Goal: Communication & Community: Participate in discussion

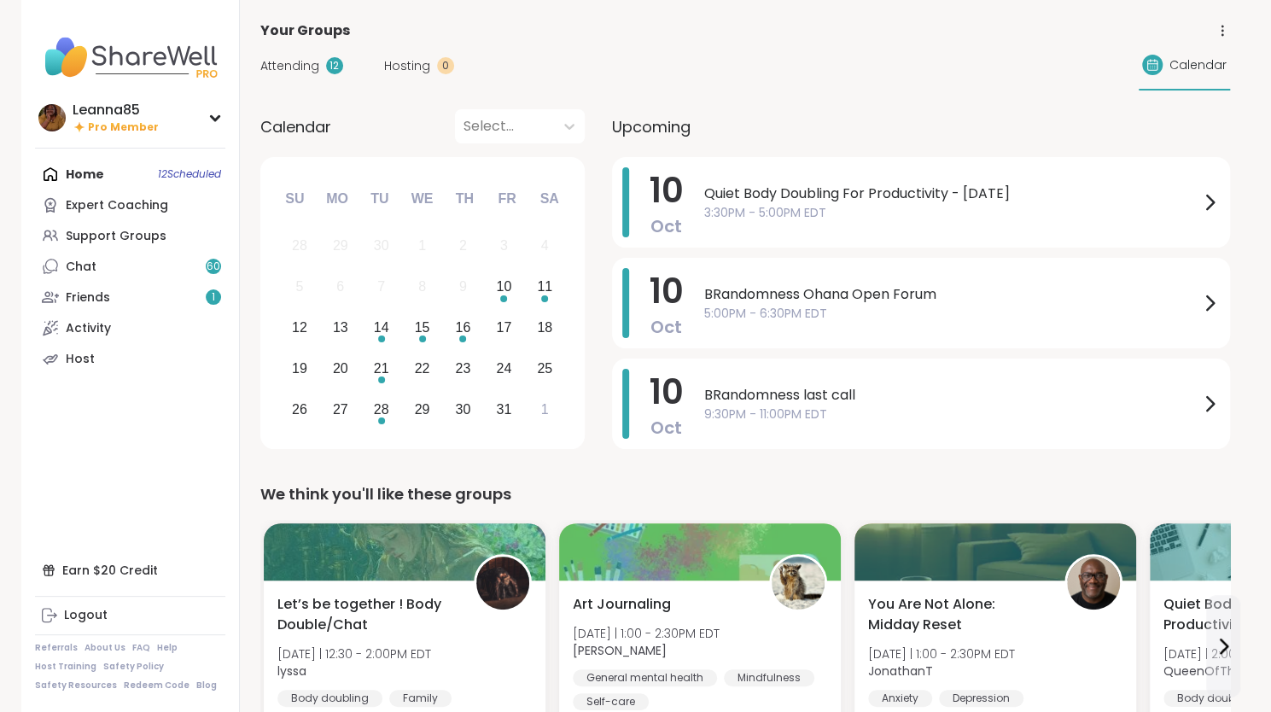
click at [131, 172] on div "Home 12 Scheduled Expert Coaching Support Groups Chat 60 Friends 1 Activity Host" at bounding box center [130, 266] width 190 height 215
click at [98, 178] on div "Home 12 Scheduled Expert Coaching Support Groups Chat 60 Friends 1 Activity Host" at bounding box center [130, 266] width 190 height 215
click at [96, 205] on div "Expert Coaching" at bounding box center [117, 205] width 102 height 17
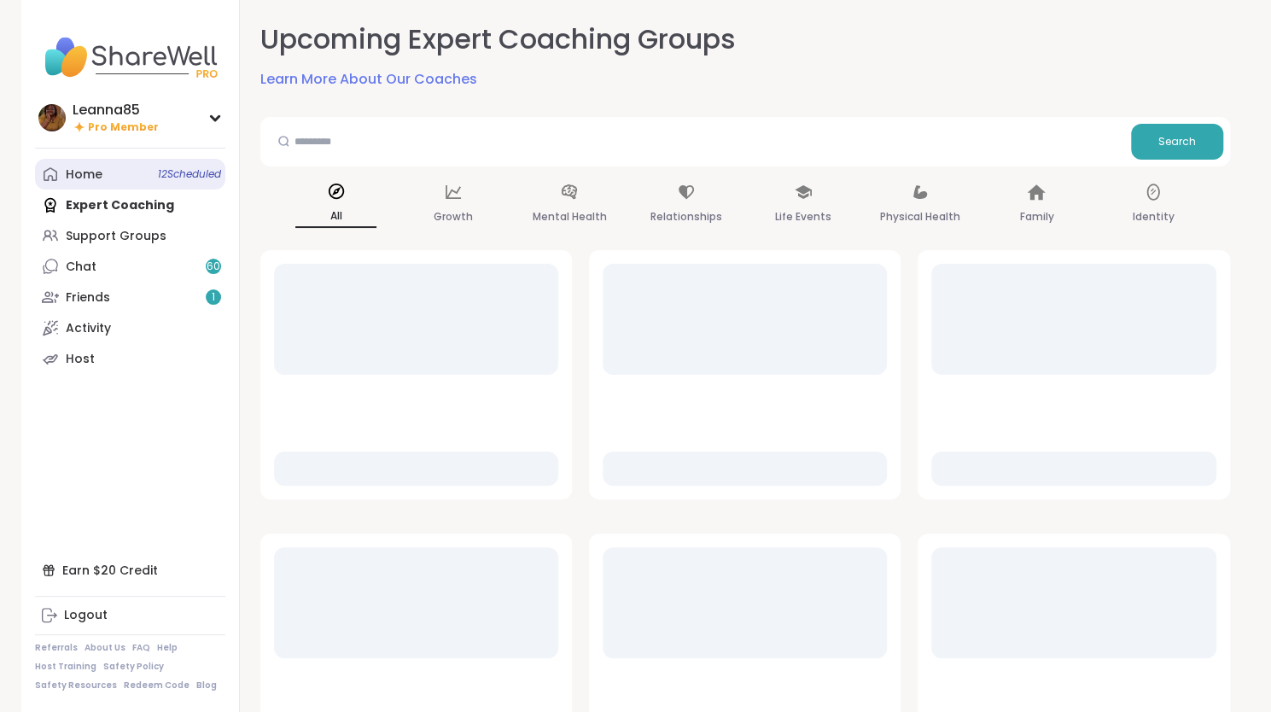
click at [99, 177] on div "Home 12 Scheduled" at bounding box center [84, 174] width 37 height 17
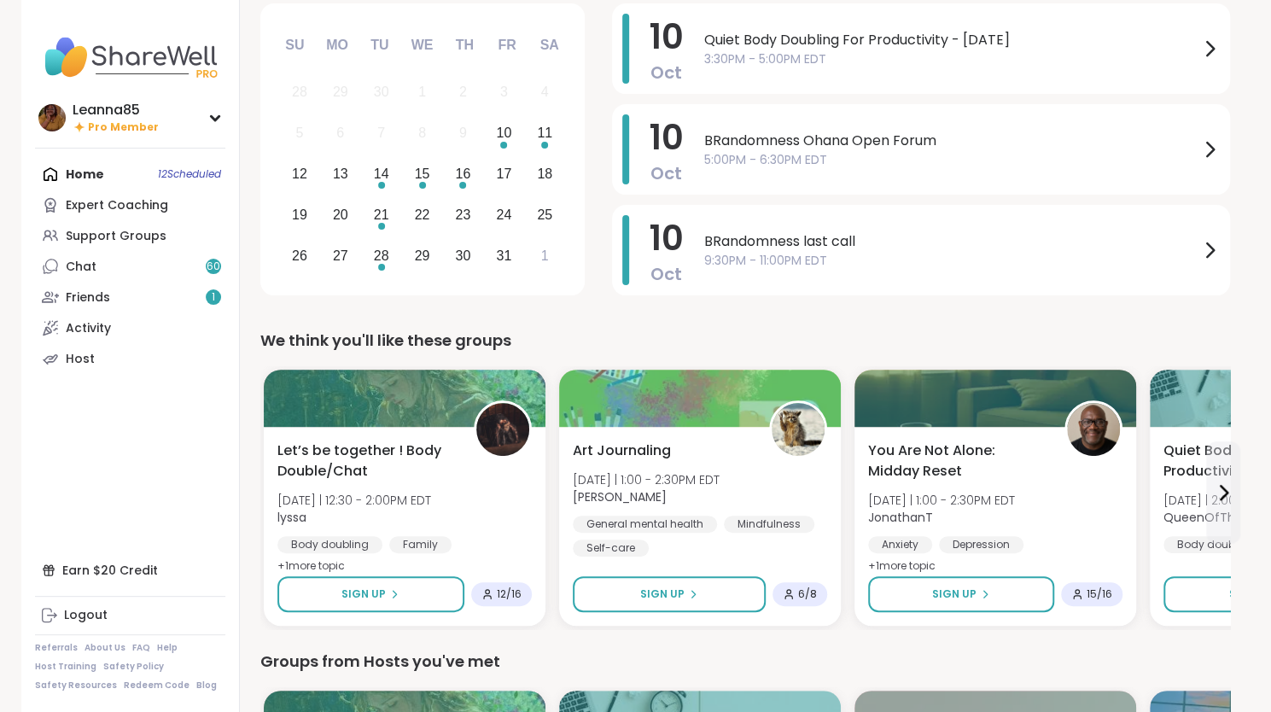
scroll to position [171, 0]
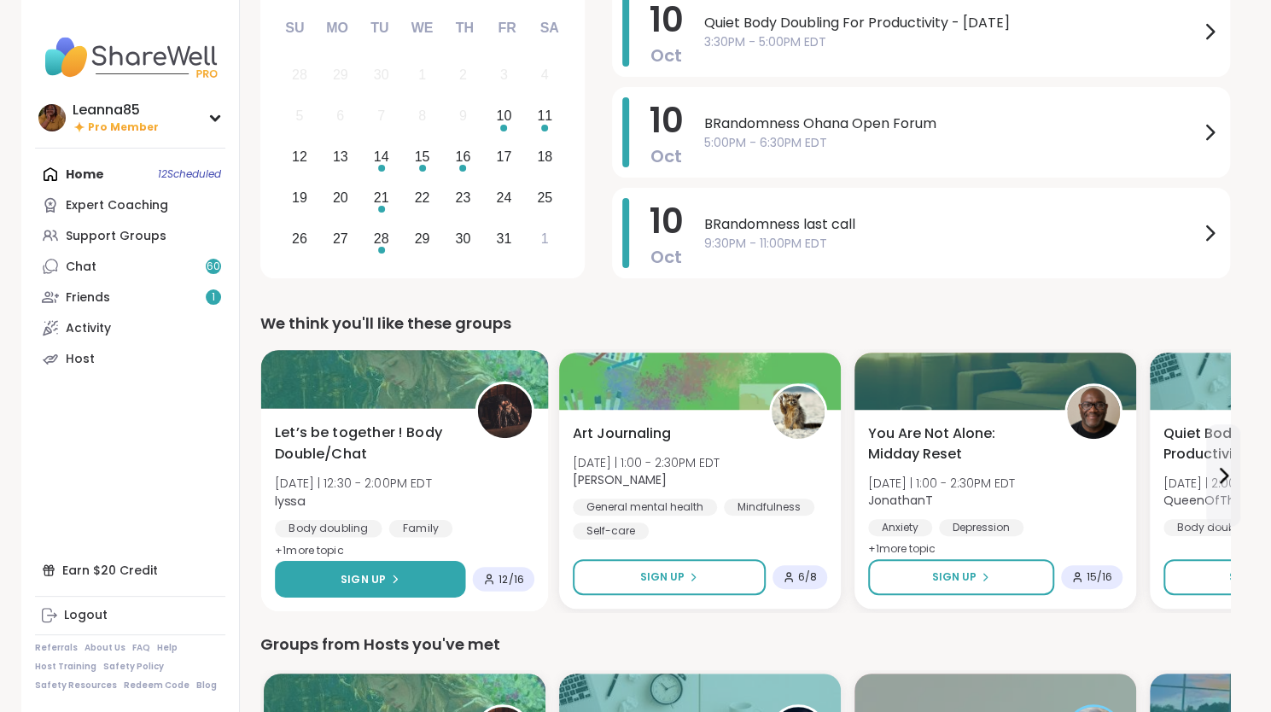
click at [361, 580] on span "Sign Up" at bounding box center [362, 578] width 45 height 15
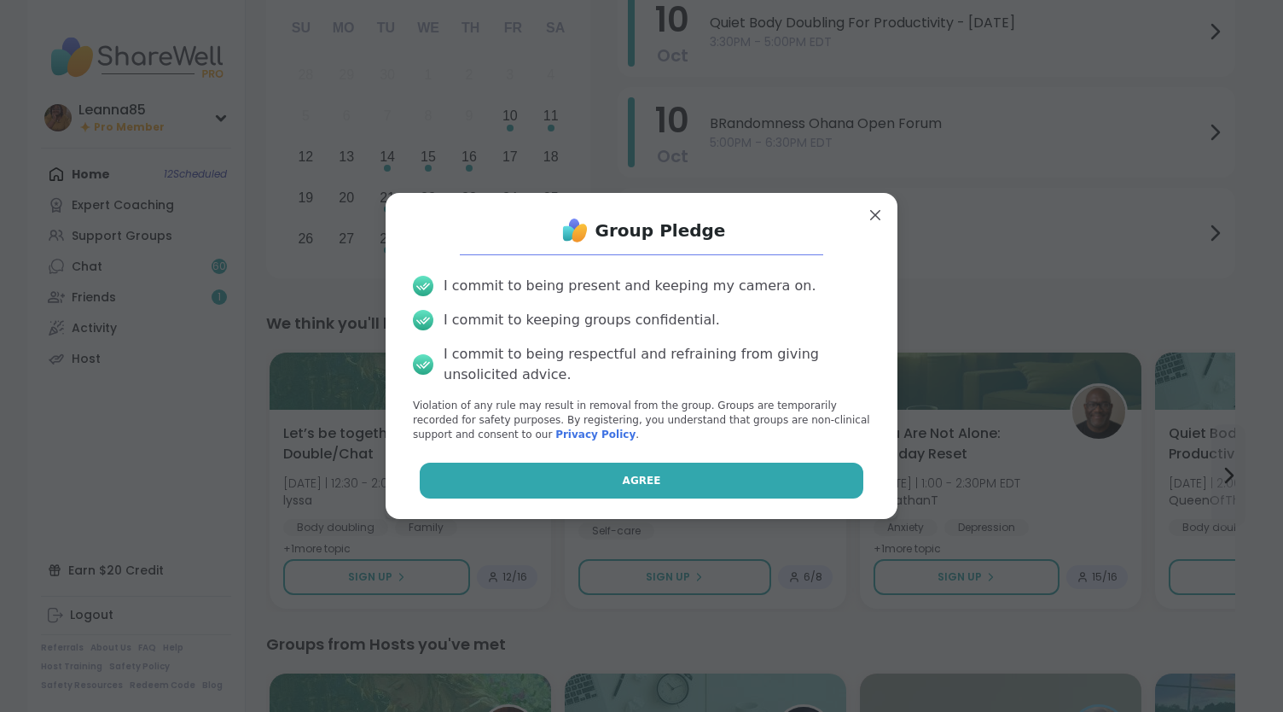
click at [462, 484] on button "Agree" at bounding box center [642, 480] width 445 height 36
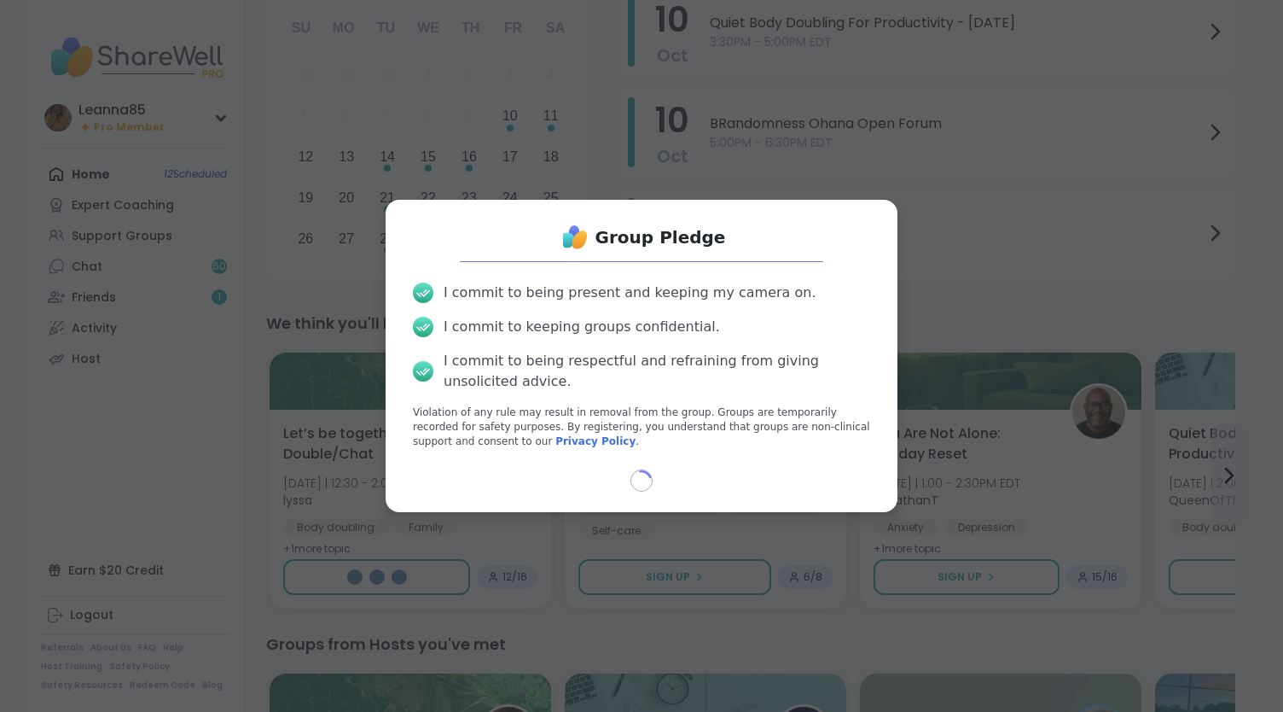
select select "**"
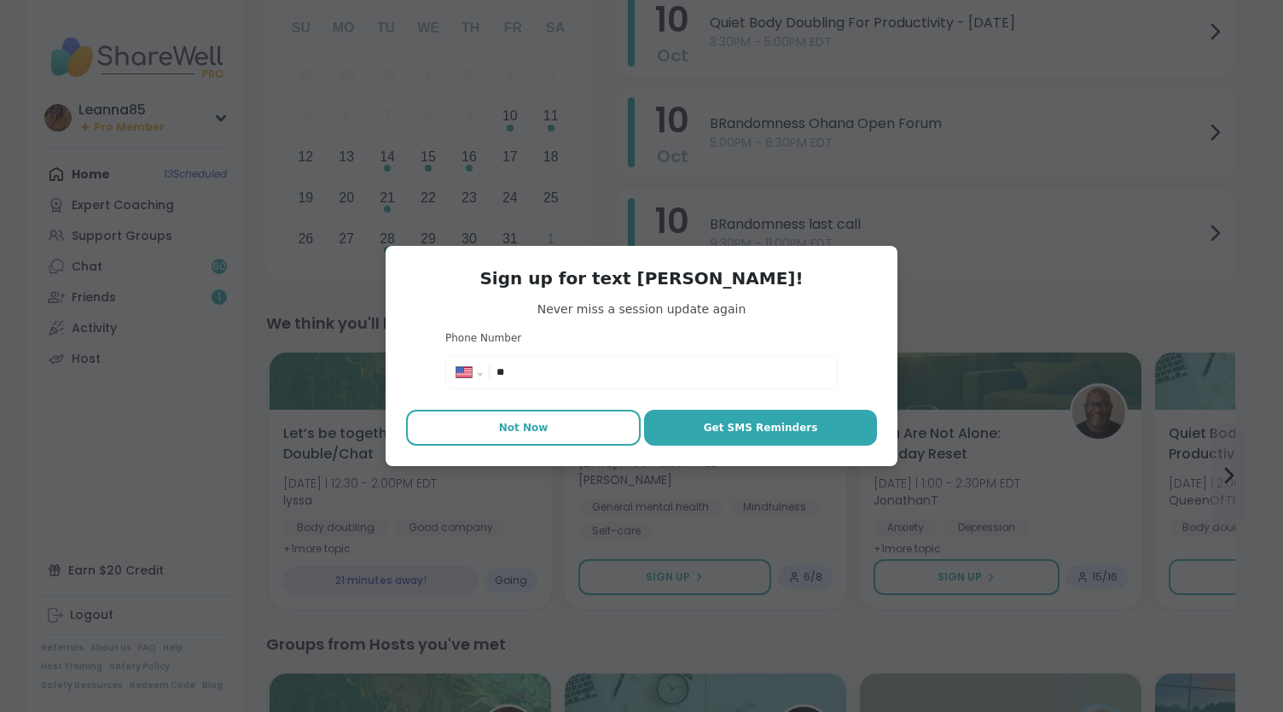
click at [505, 427] on span "Not Now" at bounding box center [523, 427] width 49 height 15
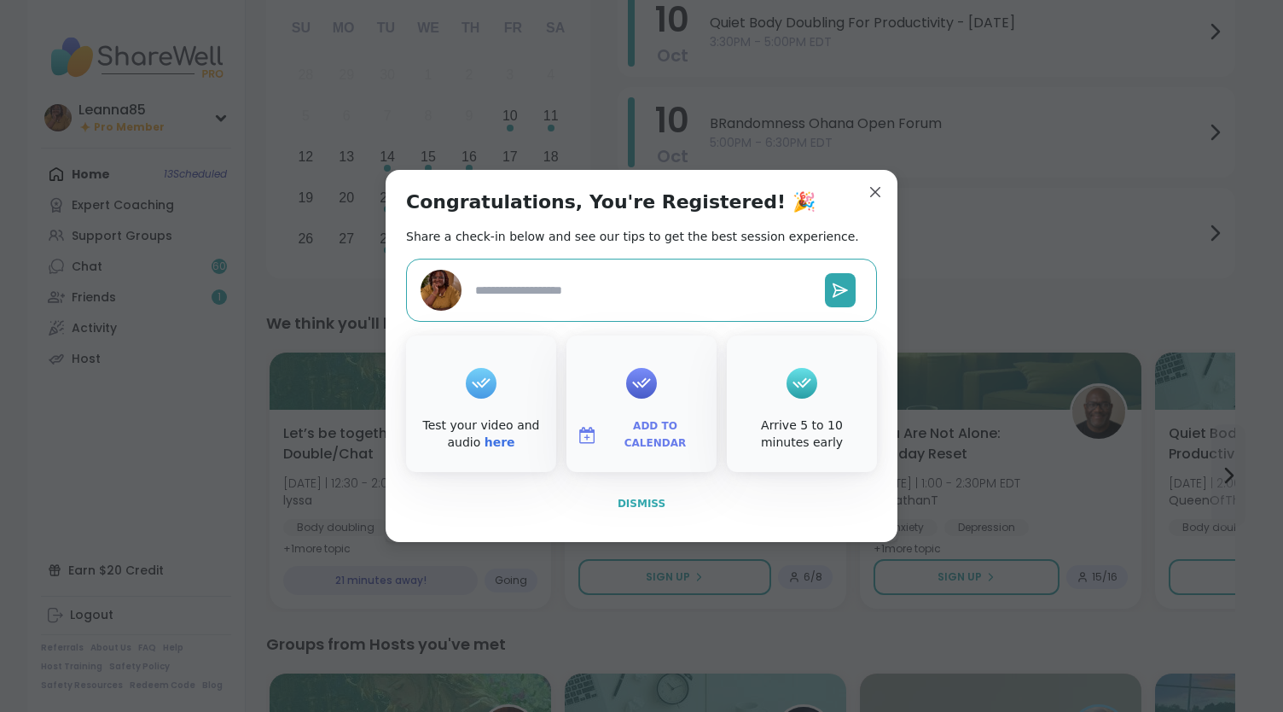
click at [638, 499] on span "Dismiss" at bounding box center [642, 503] width 48 height 12
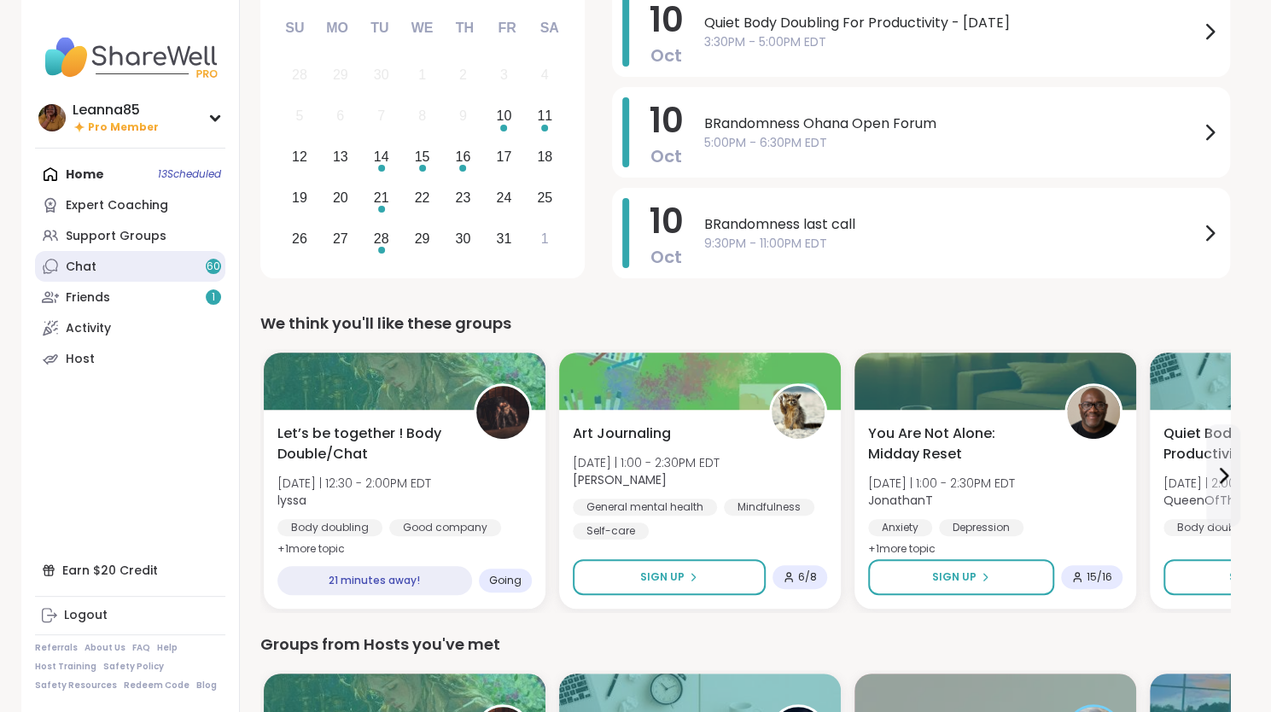
click at [167, 265] on link "Chat 60" at bounding box center [130, 266] width 190 height 31
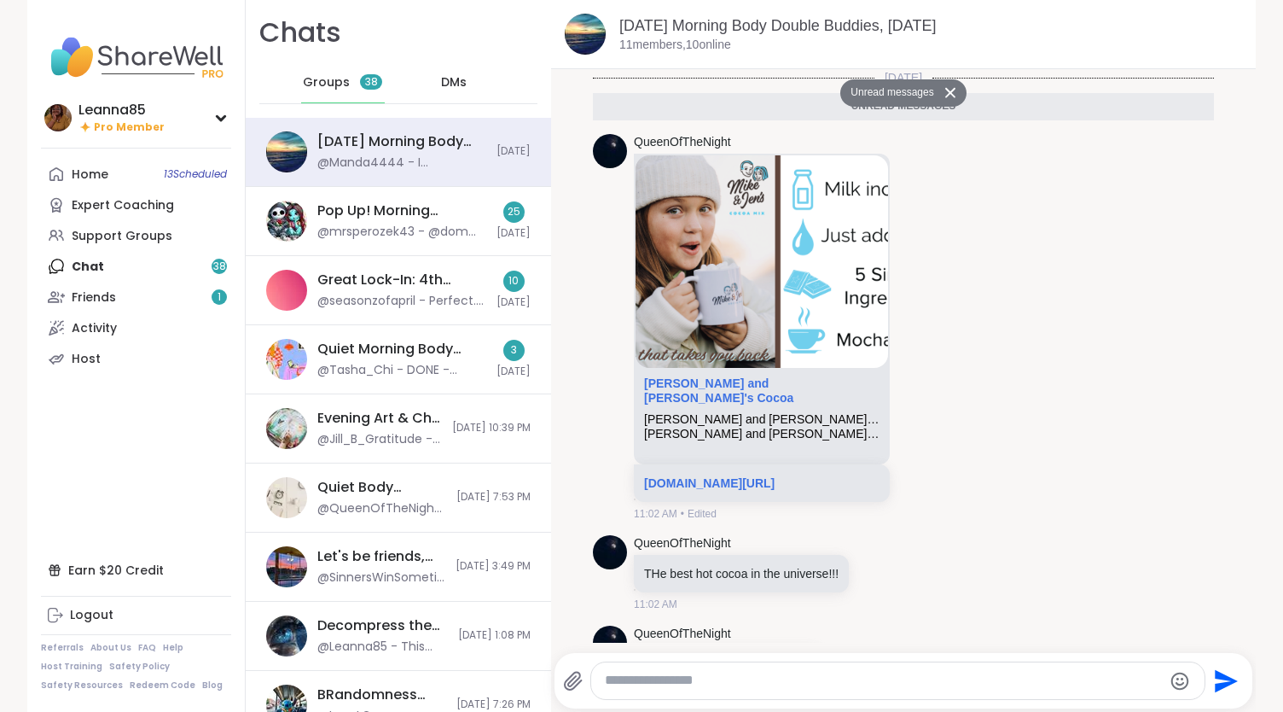
scroll to position [3210, 0]
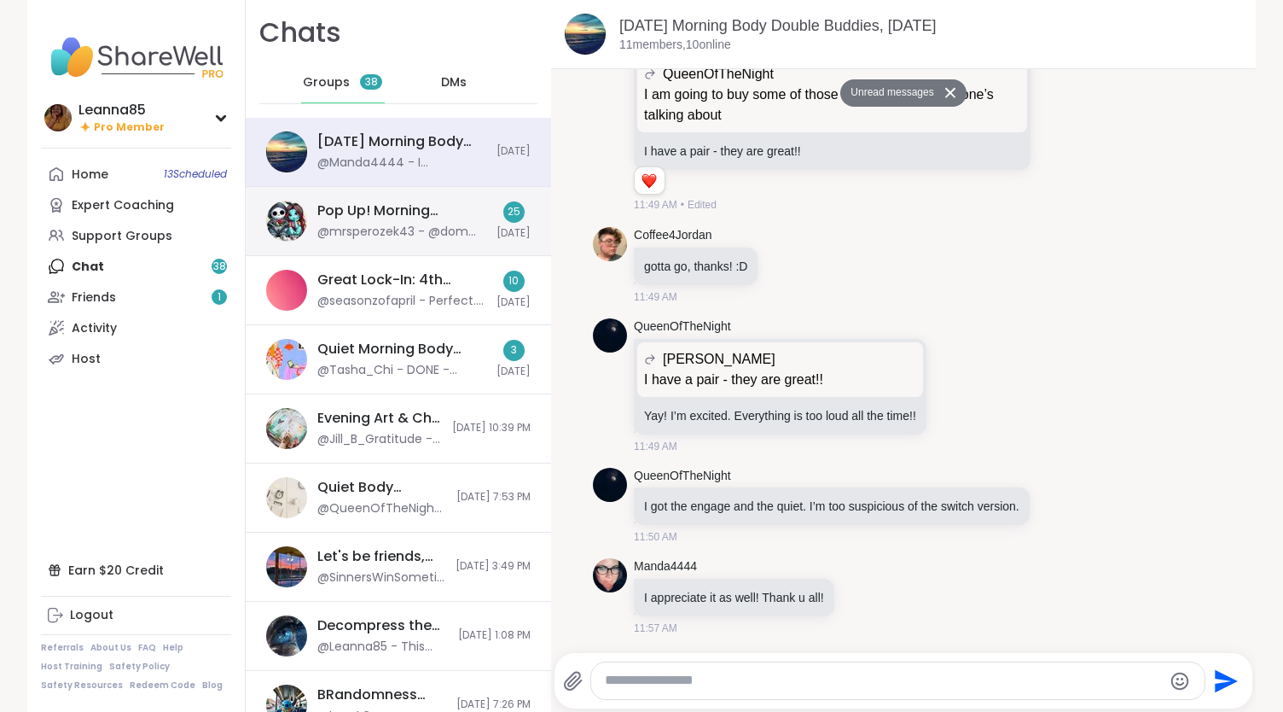
click at [348, 214] on div "Pop Up! Morning Session!, [DATE]" at bounding box center [401, 210] width 169 height 19
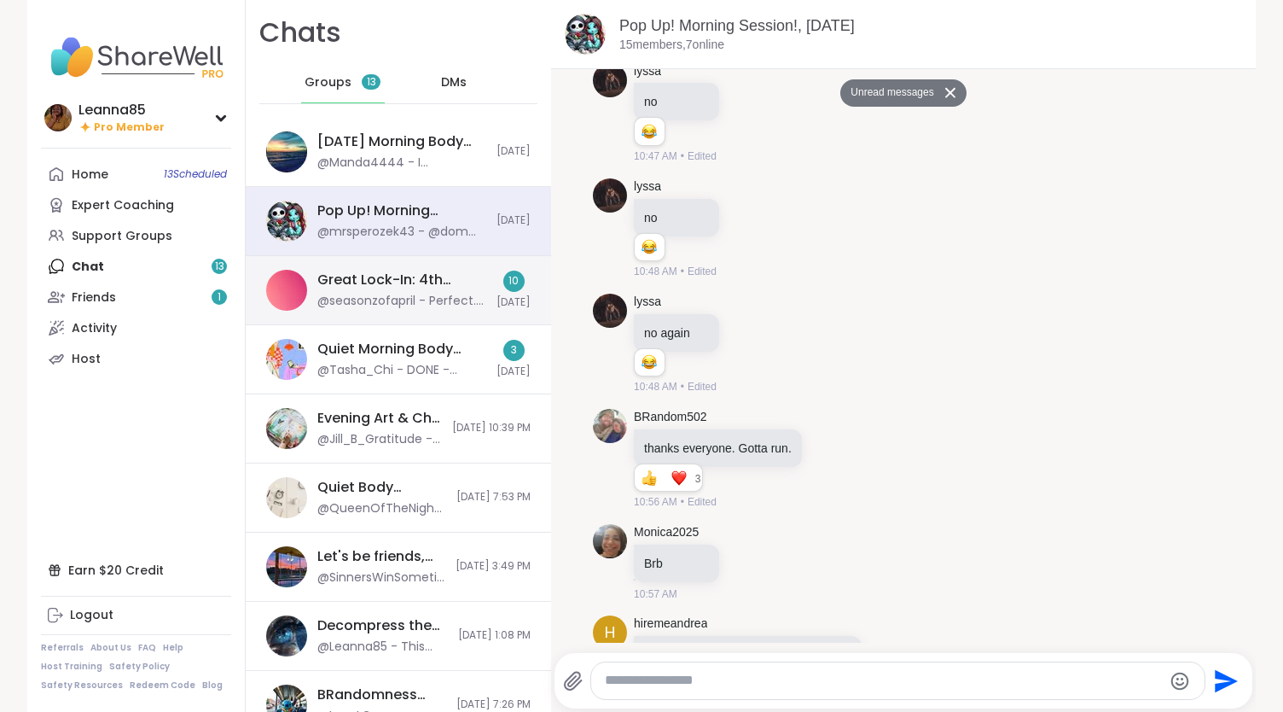
scroll to position [3562, 0]
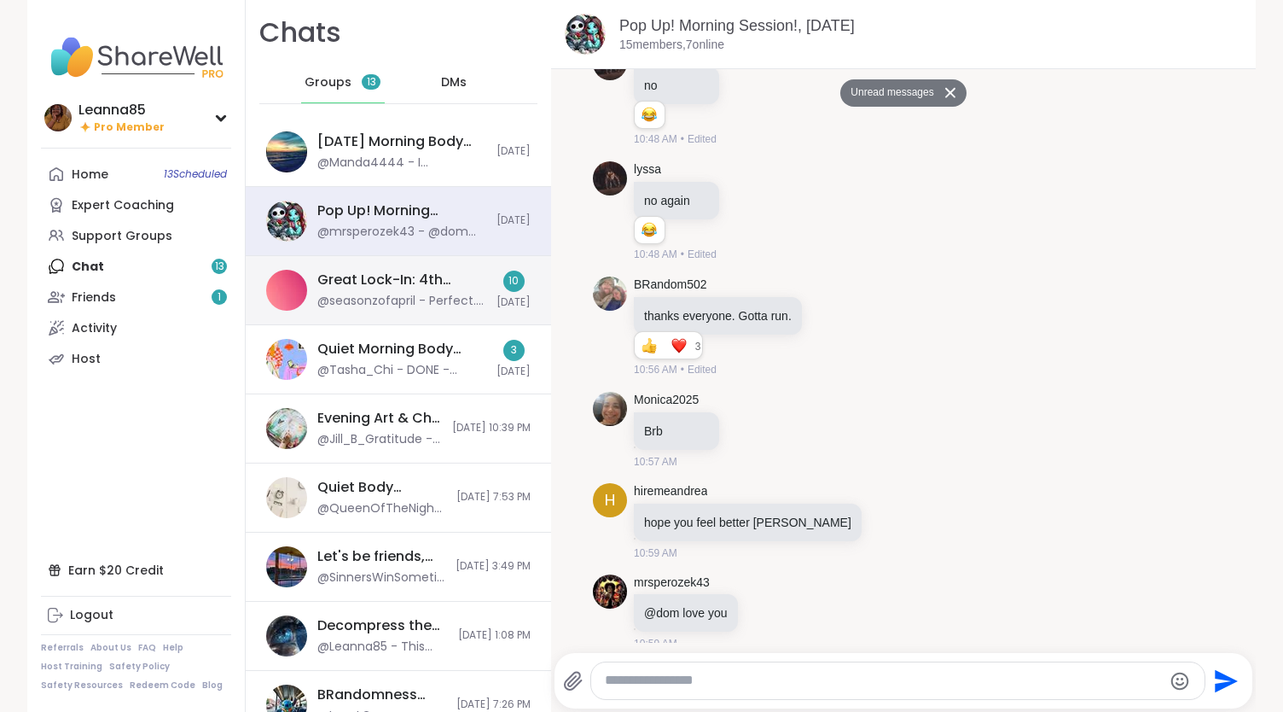
click at [346, 288] on div "Great Lock-In: 4th Quarter Accountability Partner, [DATE]" at bounding box center [401, 279] width 169 height 19
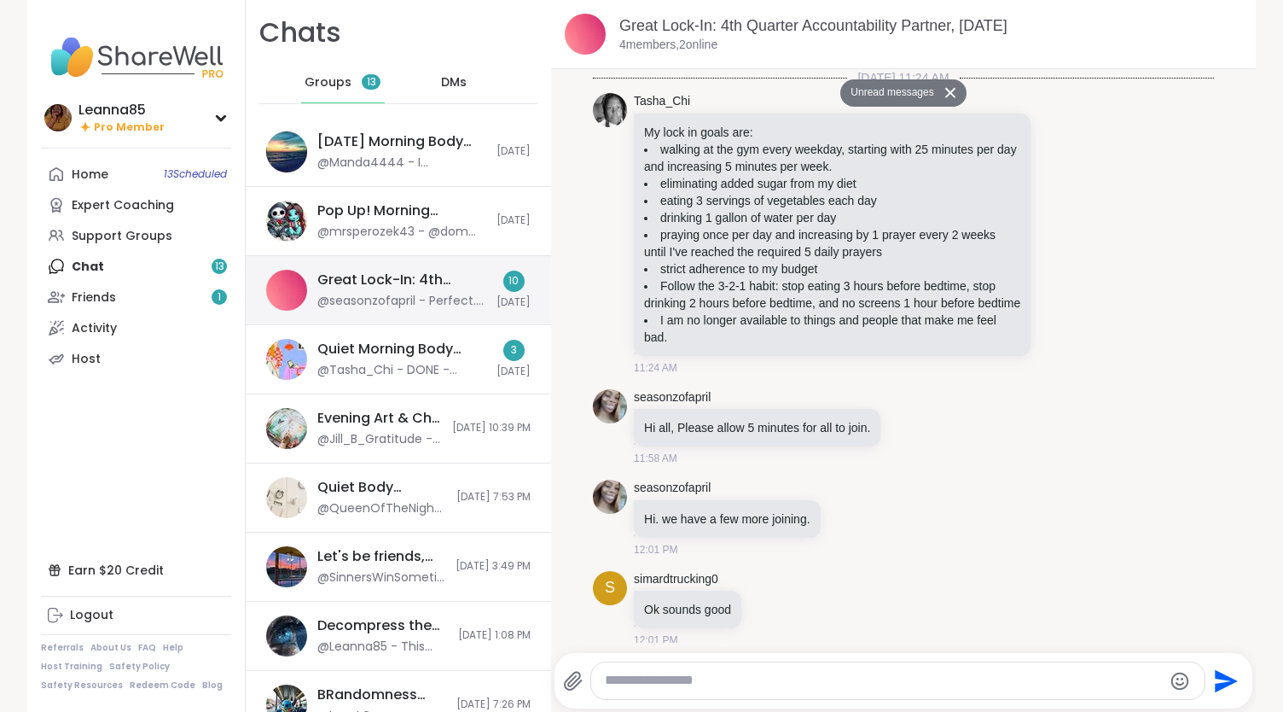
scroll to position [1661, 0]
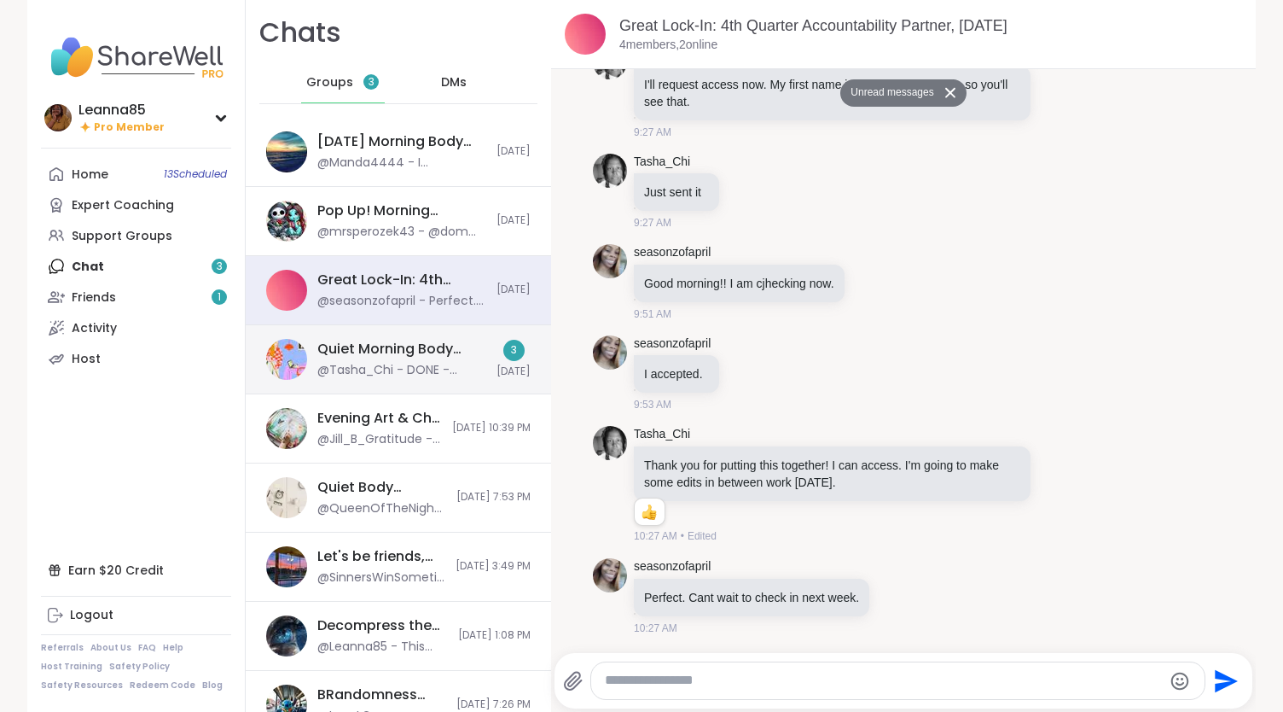
click at [334, 354] on div "Quiet Morning Body Doubling For Productivity, [DATE]" at bounding box center [401, 349] width 169 height 19
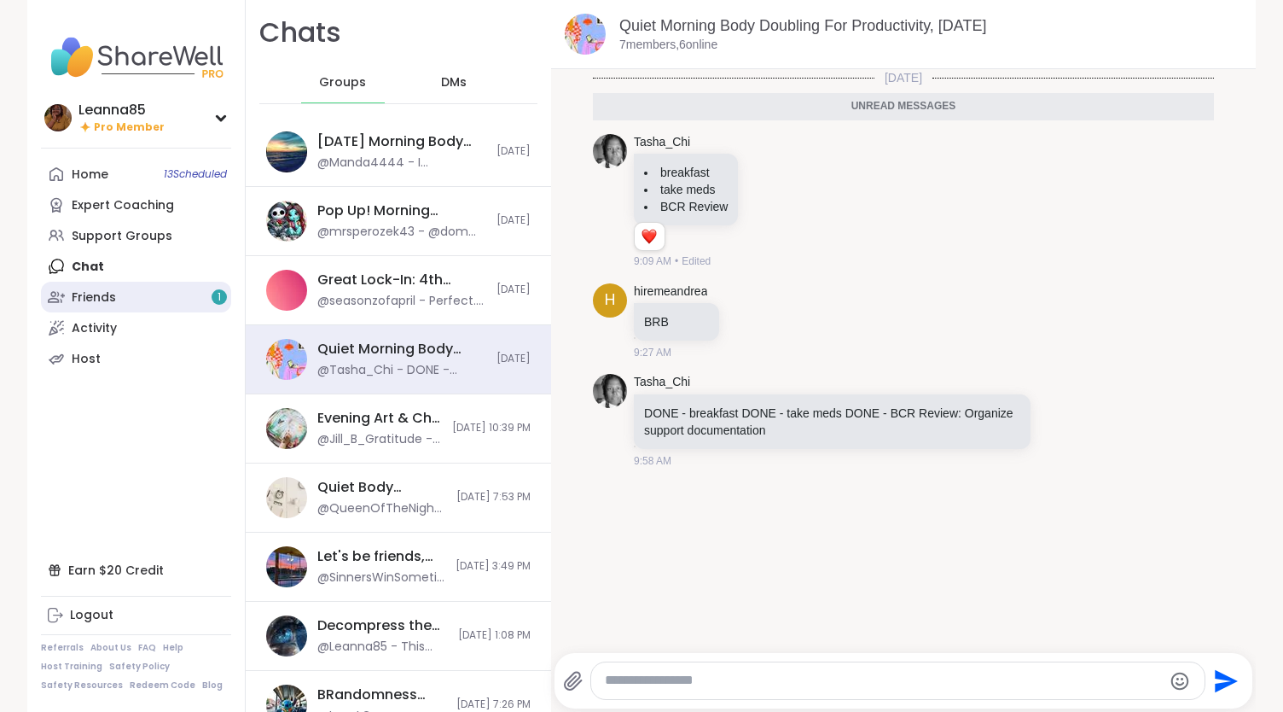
click at [205, 311] on link "Friends 1" at bounding box center [136, 297] width 190 height 31
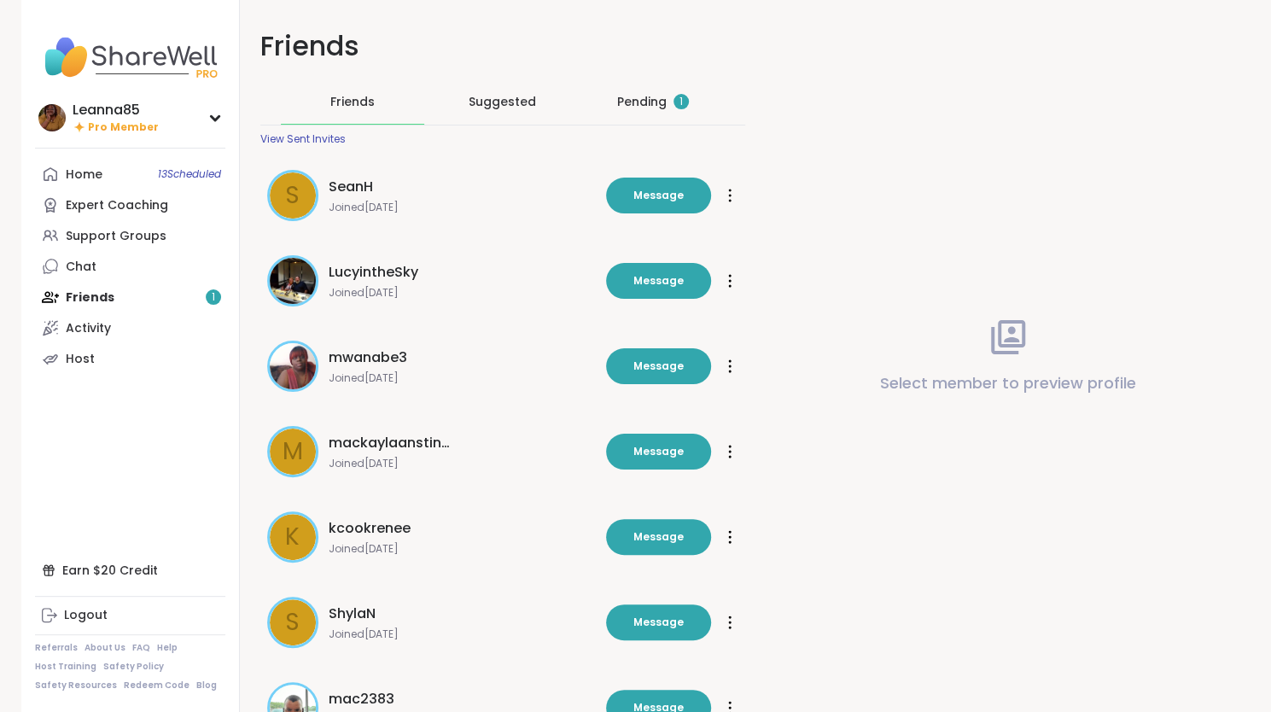
click at [640, 96] on div "Pending 1" at bounding box center [653, 101] width 72 height 17
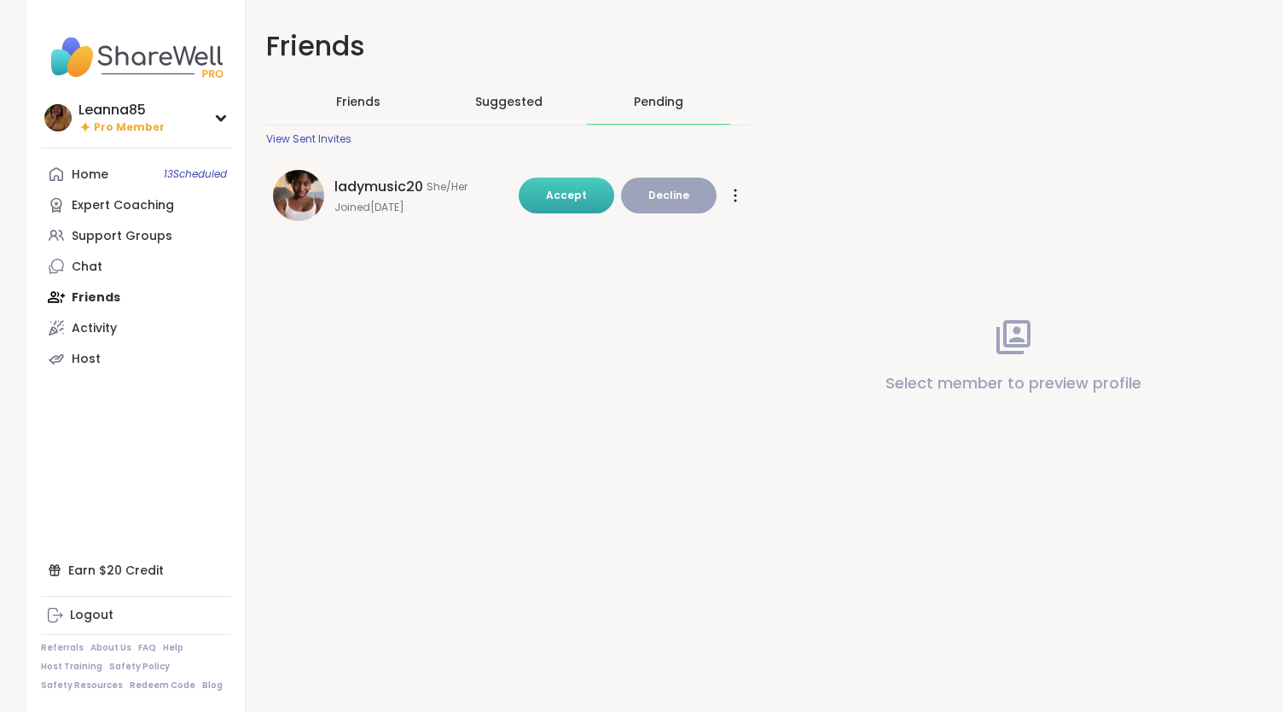
click at [579, 200] on span "Accept" at bounding box center [566, 195] width 41 height 15
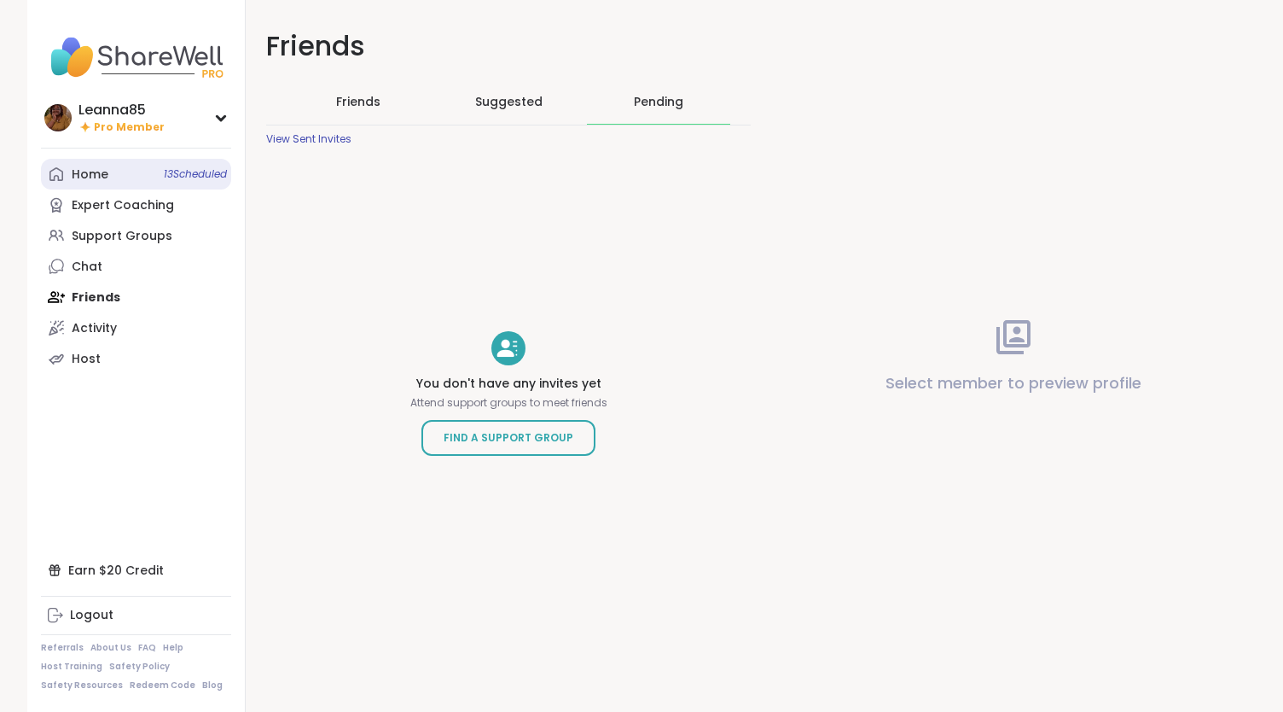
click at [119, 182] on link "Home 13 Scheduled" at bounding box center [136, 174] width 190 height 31
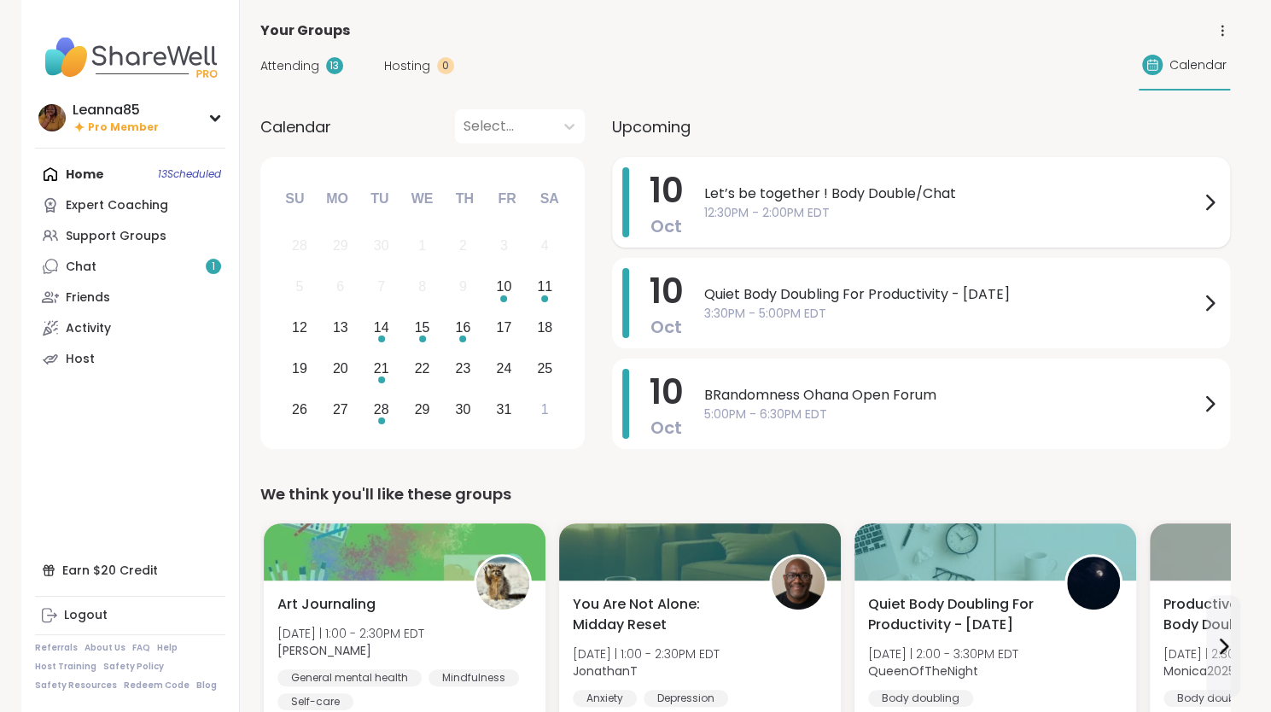
click at [748, 195] on span "Let’s be together ! Body Double/Chat" at bounding box center [951, 193] width 495 height 20
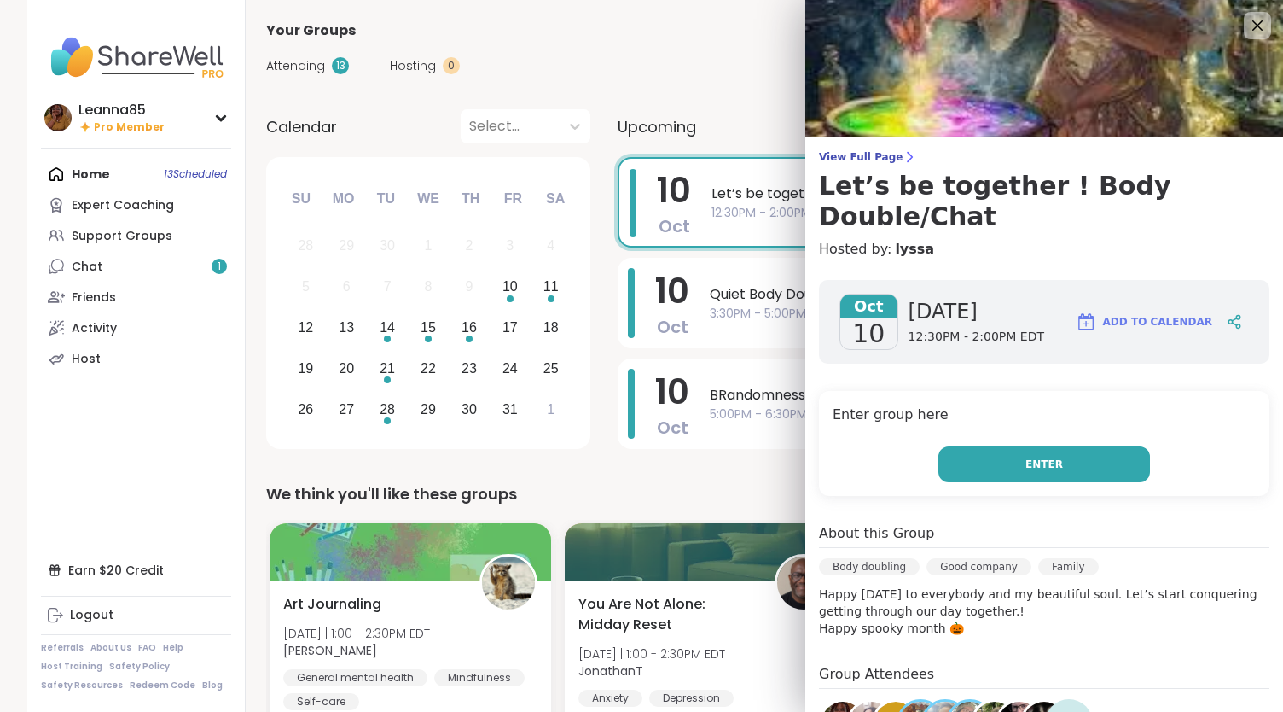
click at [968, 446] on button "Enter" at bounding box center [1045, 464] width 212 height 36
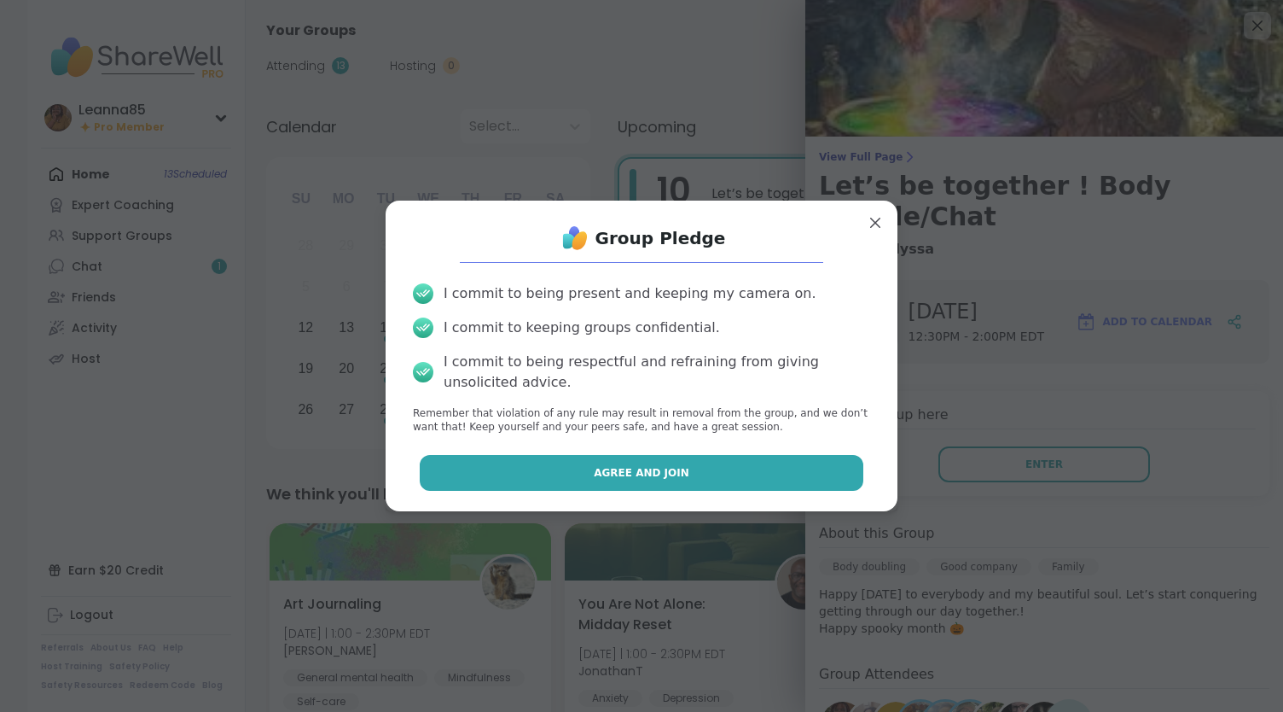
click at [659, 467] on span "Agree and Join" at bounding box center [642, 472] width 96 height 15
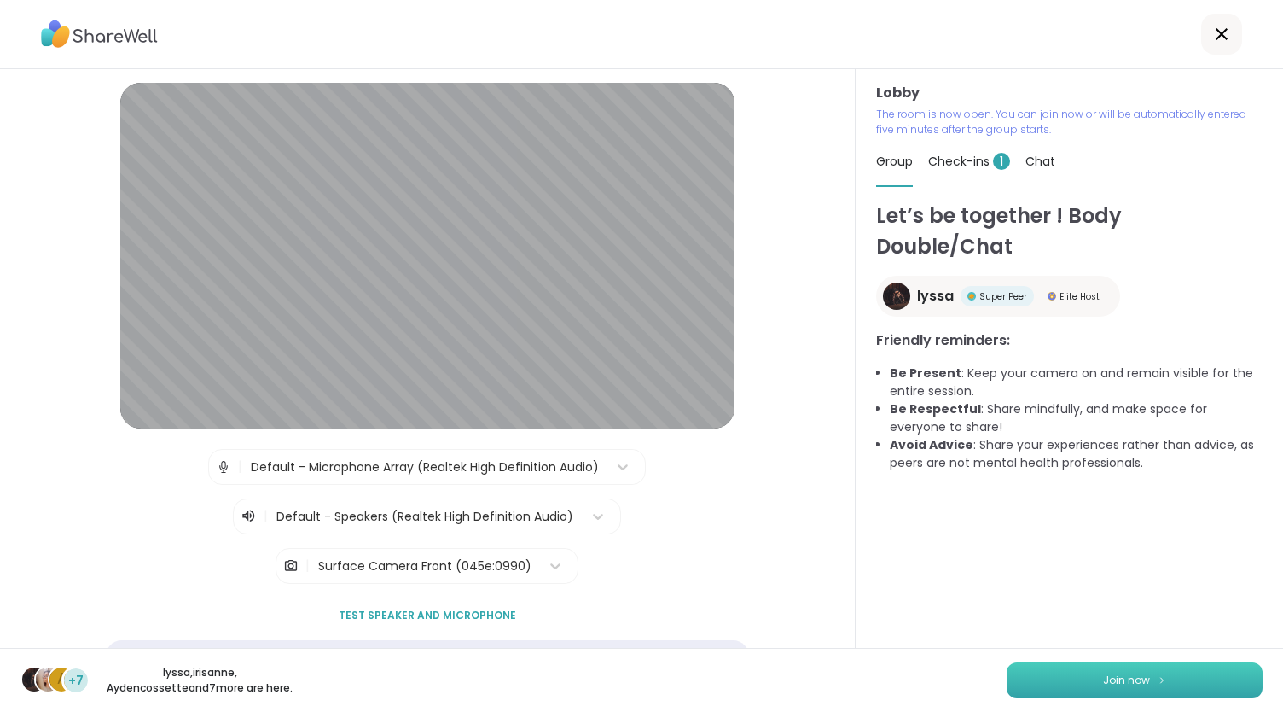
click at [1044, 683] on button "Join now" at bounding box center [1135, 680] width 256 height 36
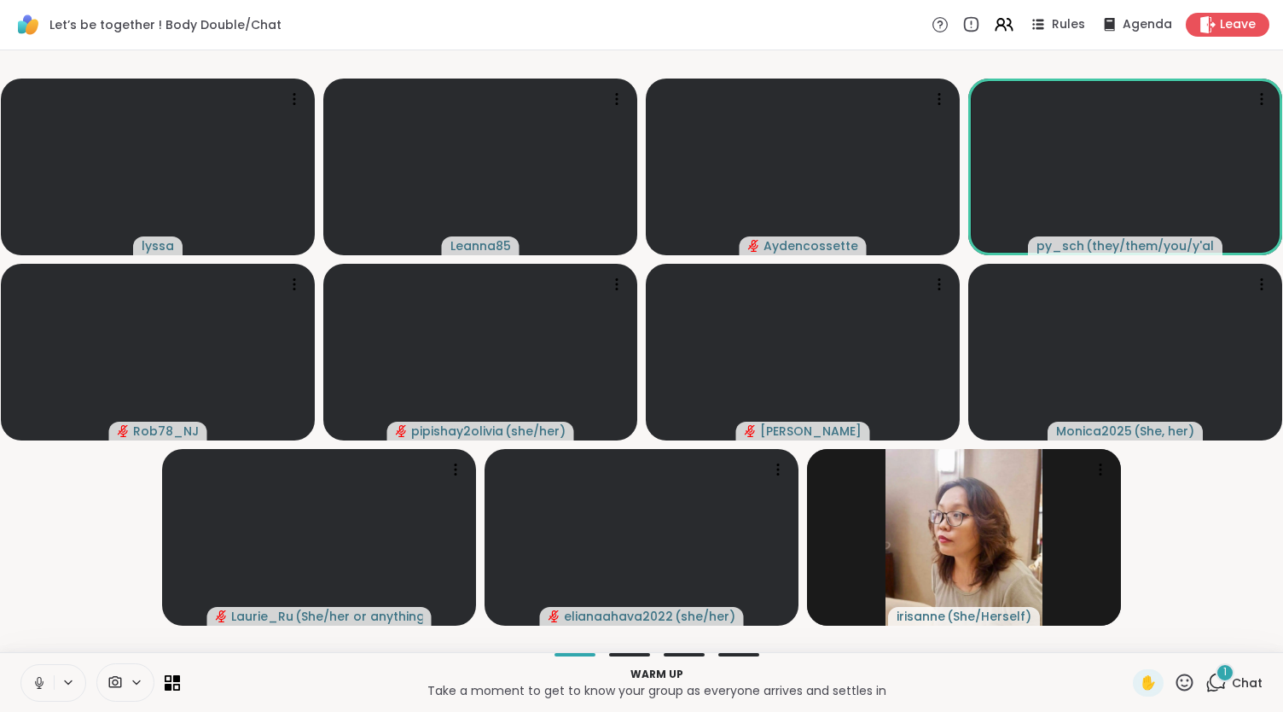
click at [38, 678] on icon at bounding box center [39, 682] width 15 height 15
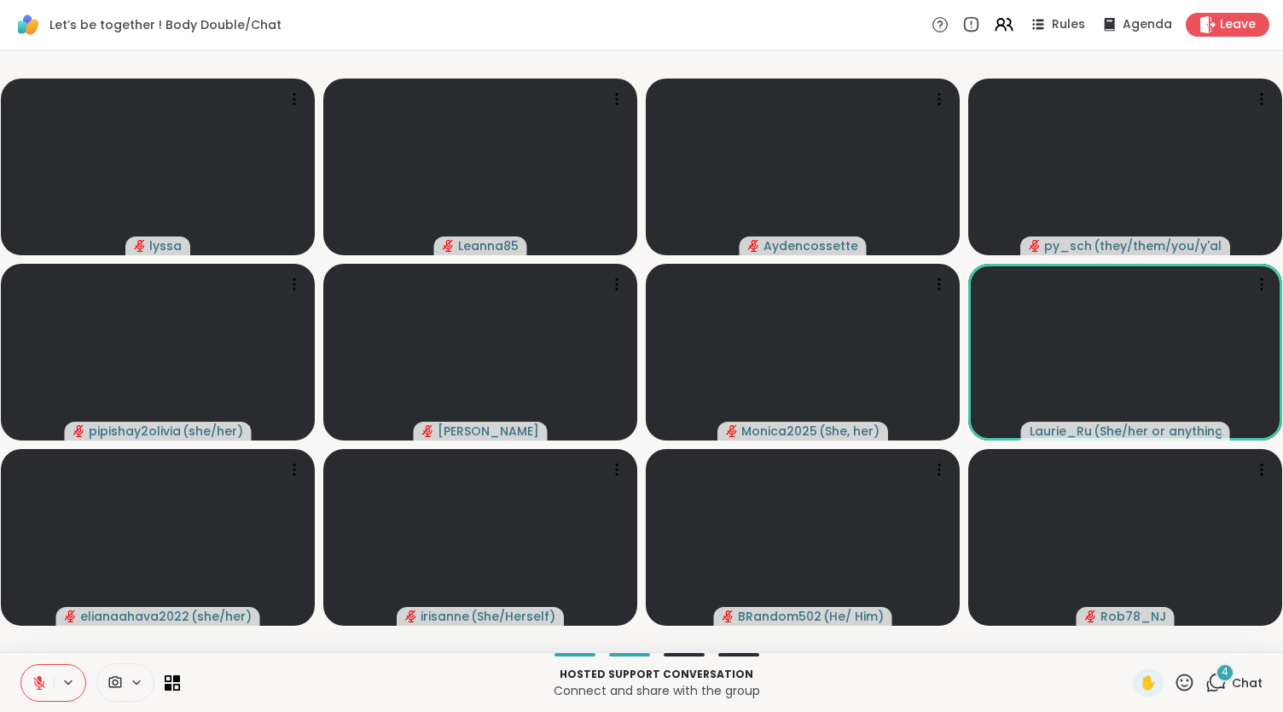
click at [34, 682] on icon at bounding box center [39, 683] width 12 height 12
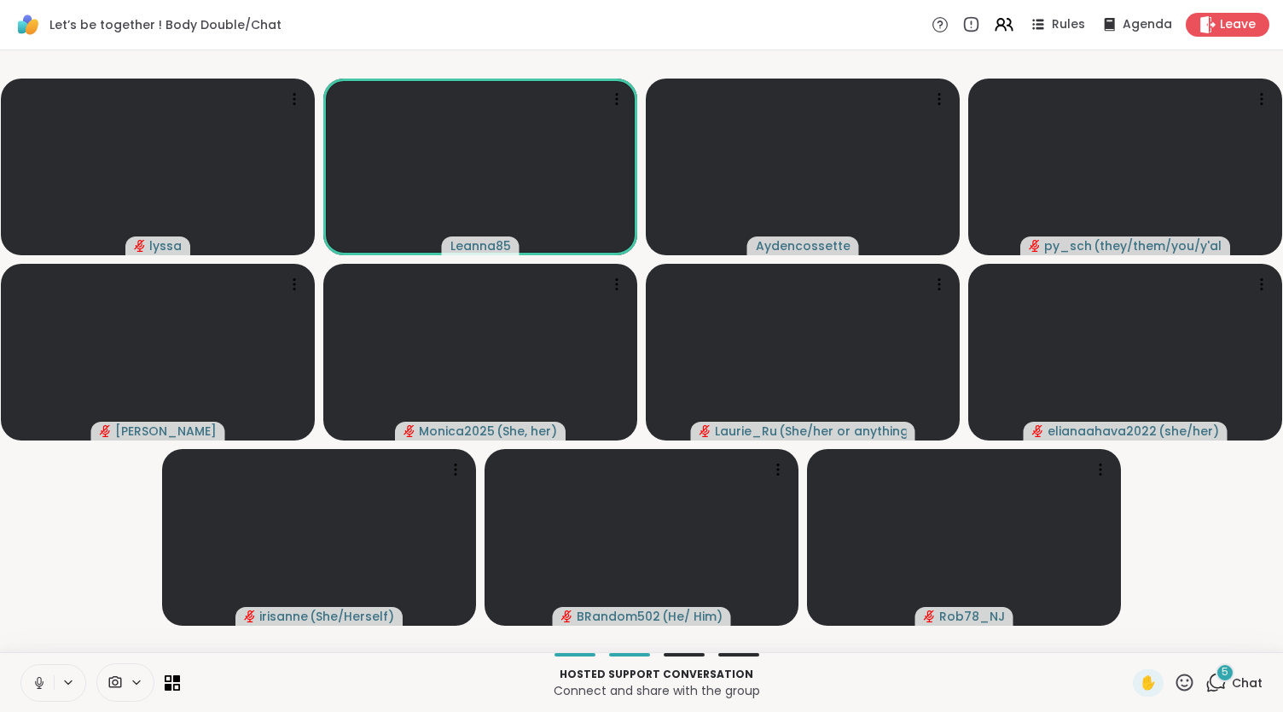
click at [34, 682] on icon at bounding box center [39, 682] width 15 height 15
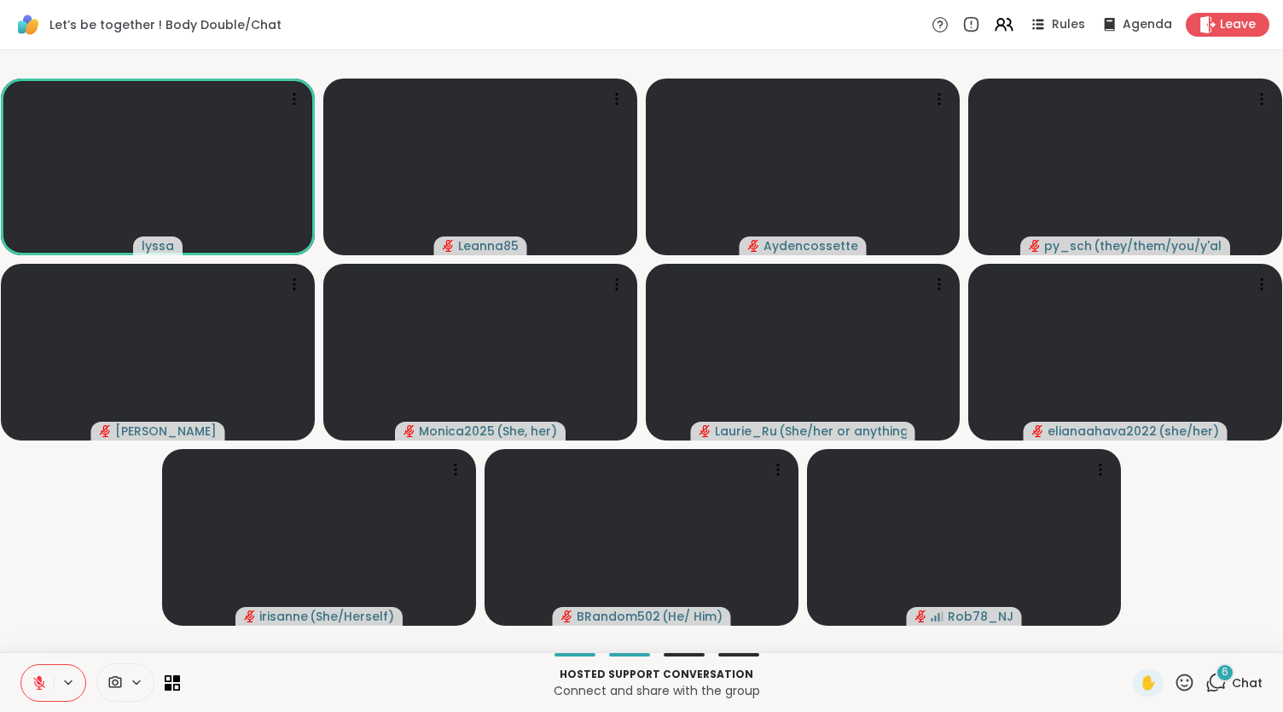
click at [40, 680] on icon at bounding box center [39, 678] width 5 height 7
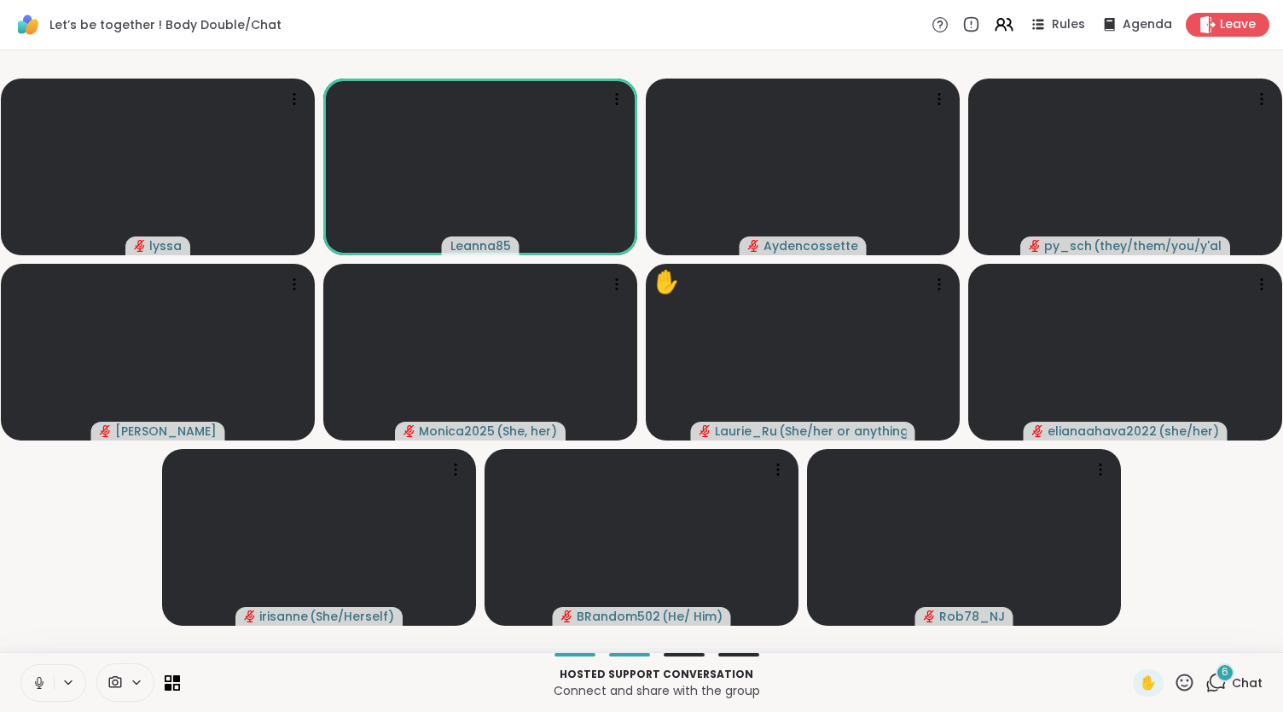
click at [38, 683] on icon at bounding box center [39, 681] width 4 height 8
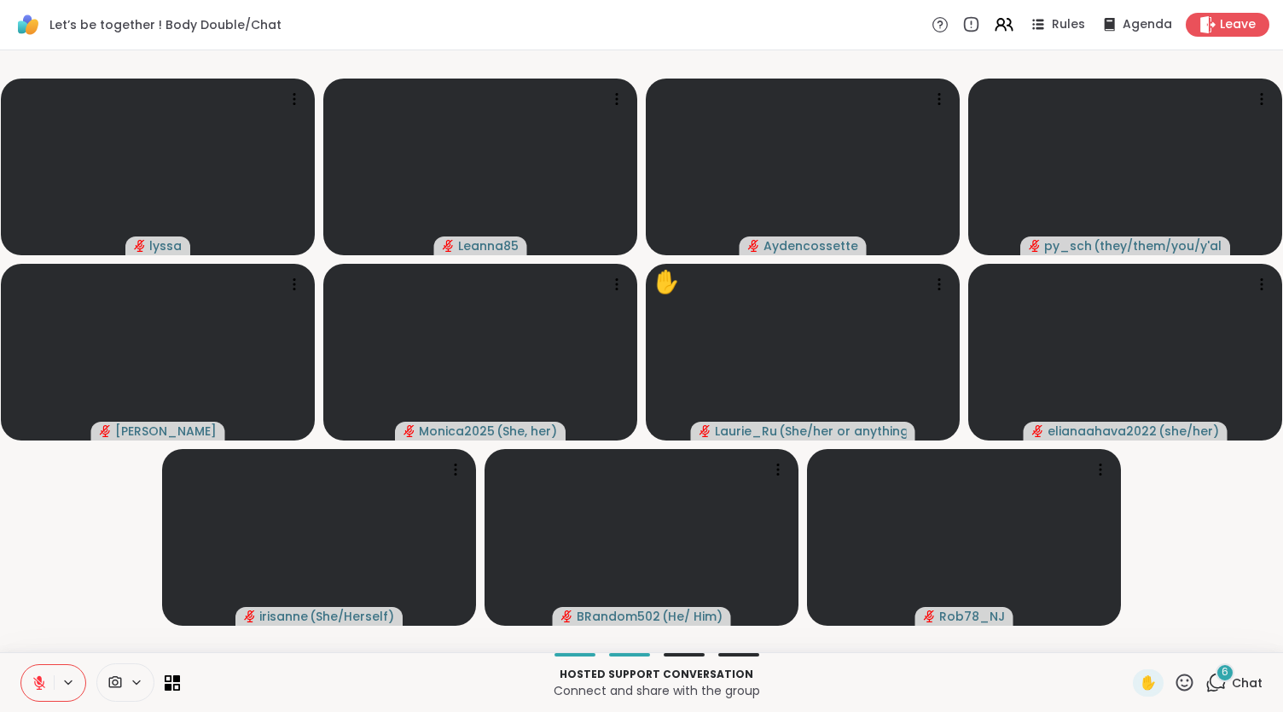
click at [38, 683] on icon at bounding box center [39, 683] width 12 height 12
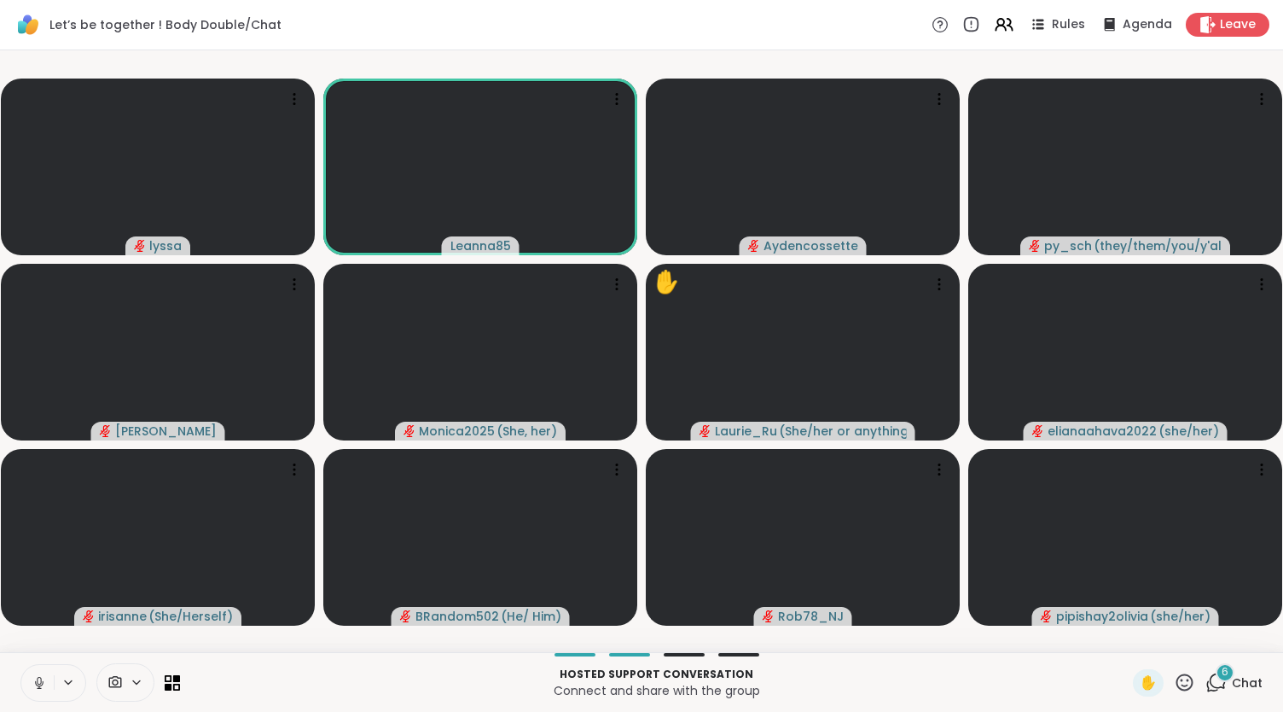
click at [37, 676] on icon at bounding box center [39, 682] width 15 height 15
